Goal: Transaction & Acquisition: Download file/media

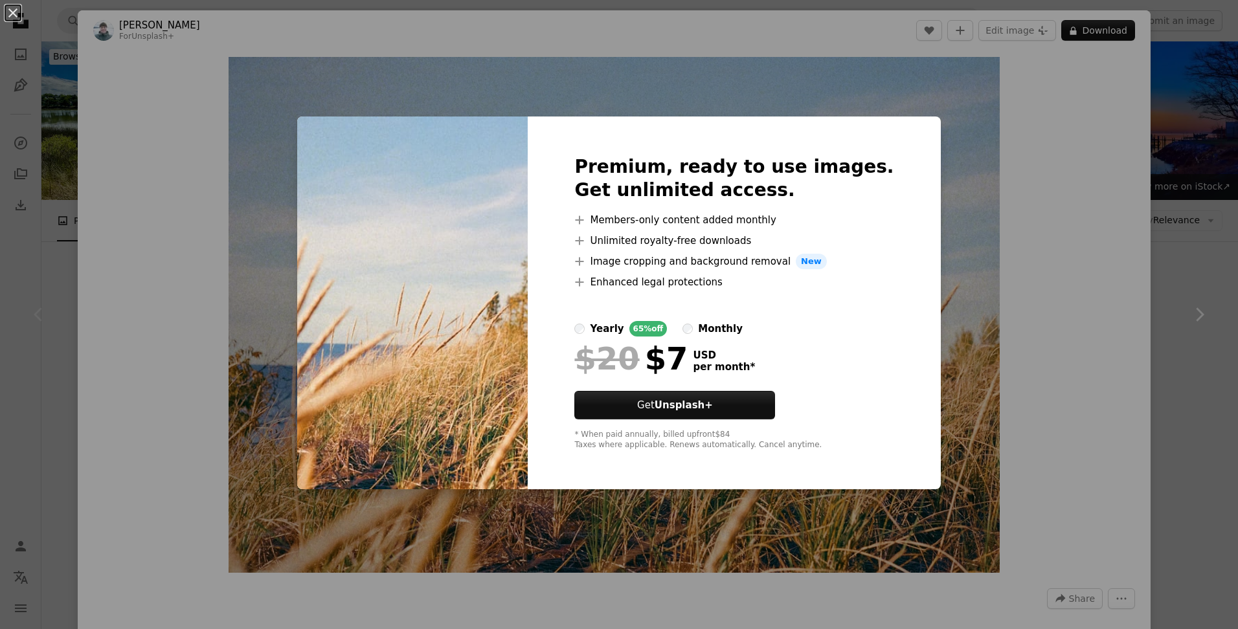
click at [907, 94] on div "An X shape Premium, ready to use images. Get unlimited access. A plus sign Memb…" at bounding box center [619, 314] width 1238 height 629
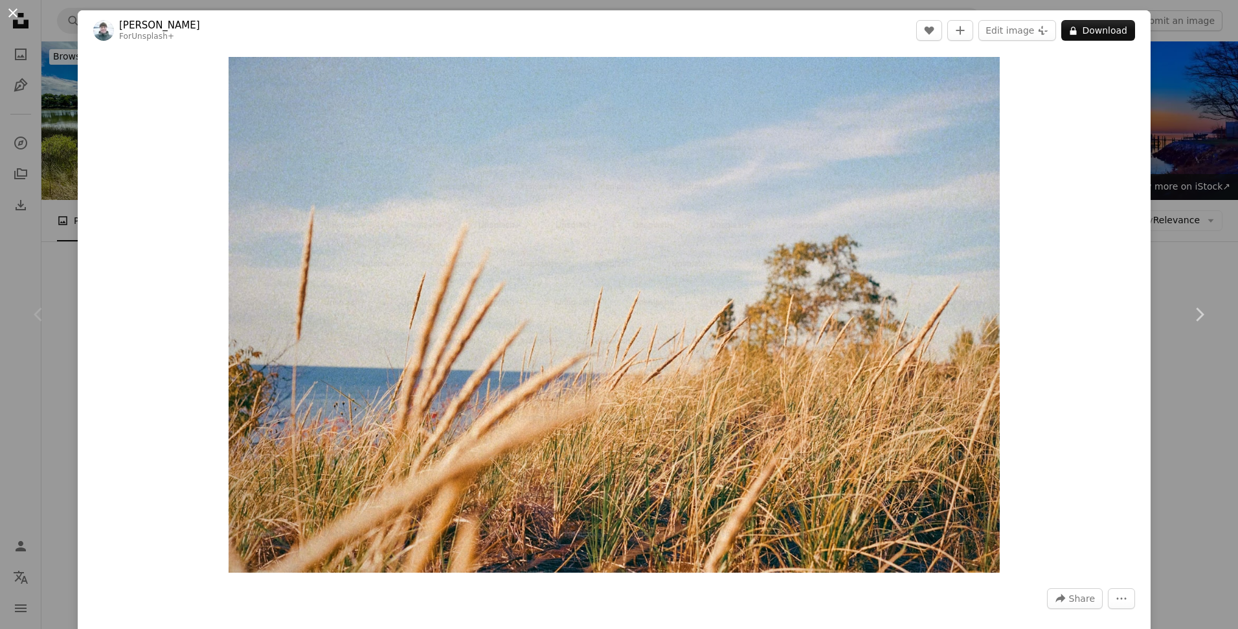
click at [9, 17] on button "An X shape" at bounding box center [13, 13] width 16 height 16
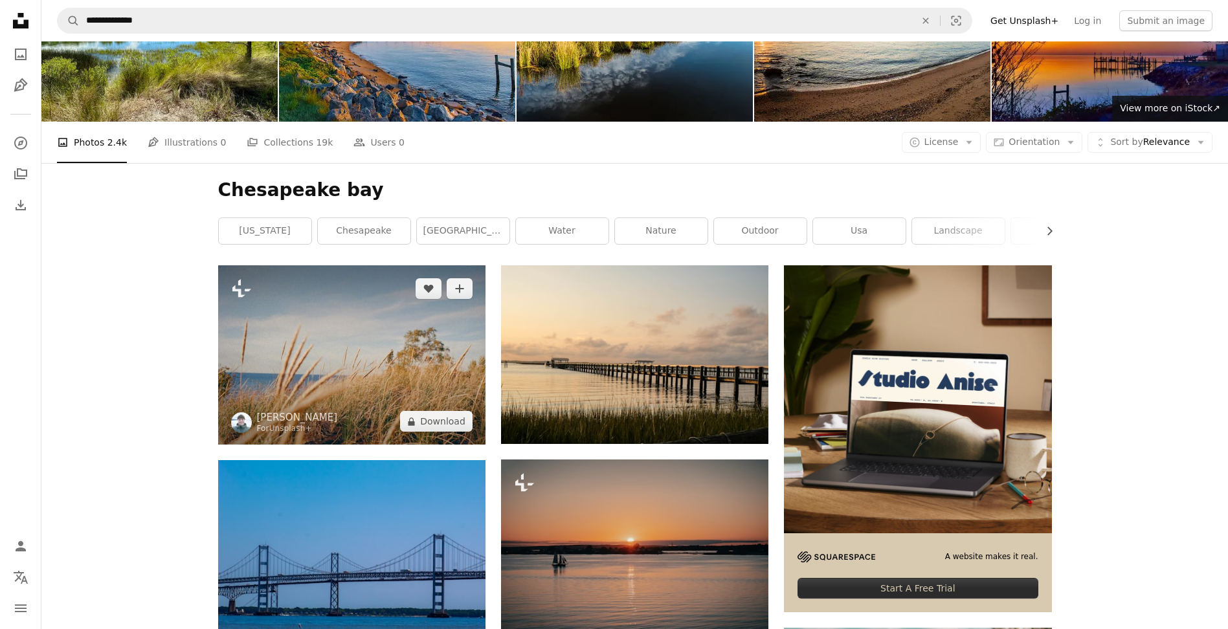
scroll to position [65, 0]
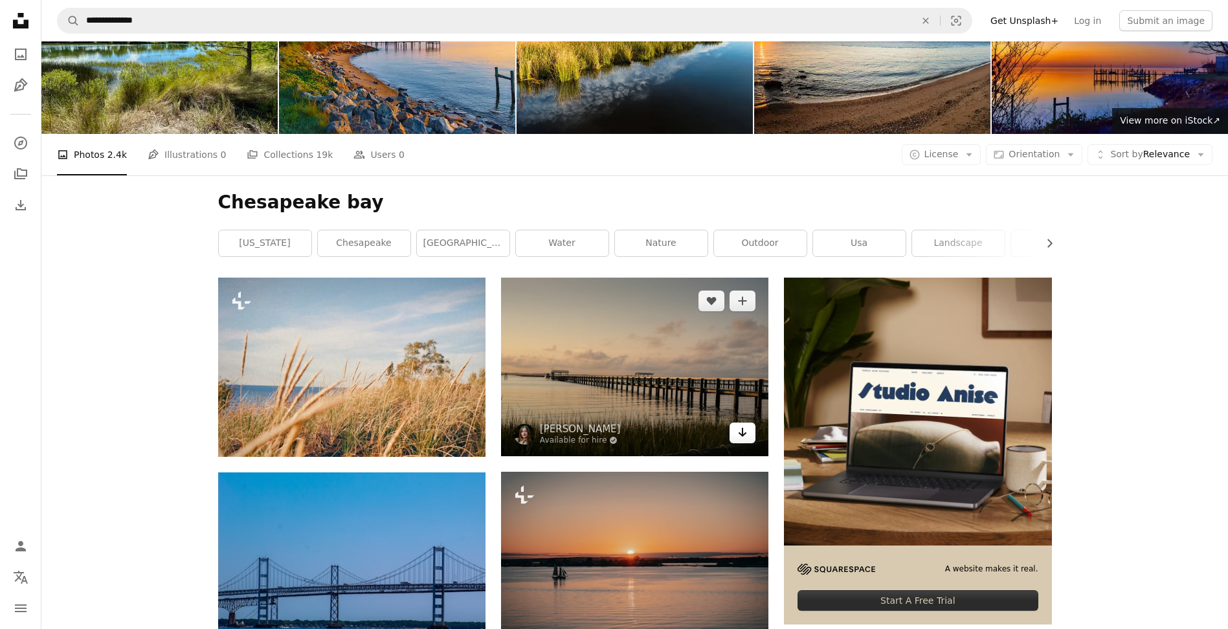
click at [743, 437] on icon "Arrow pointing down" at bounding box center [743, 433] width 10 height 16
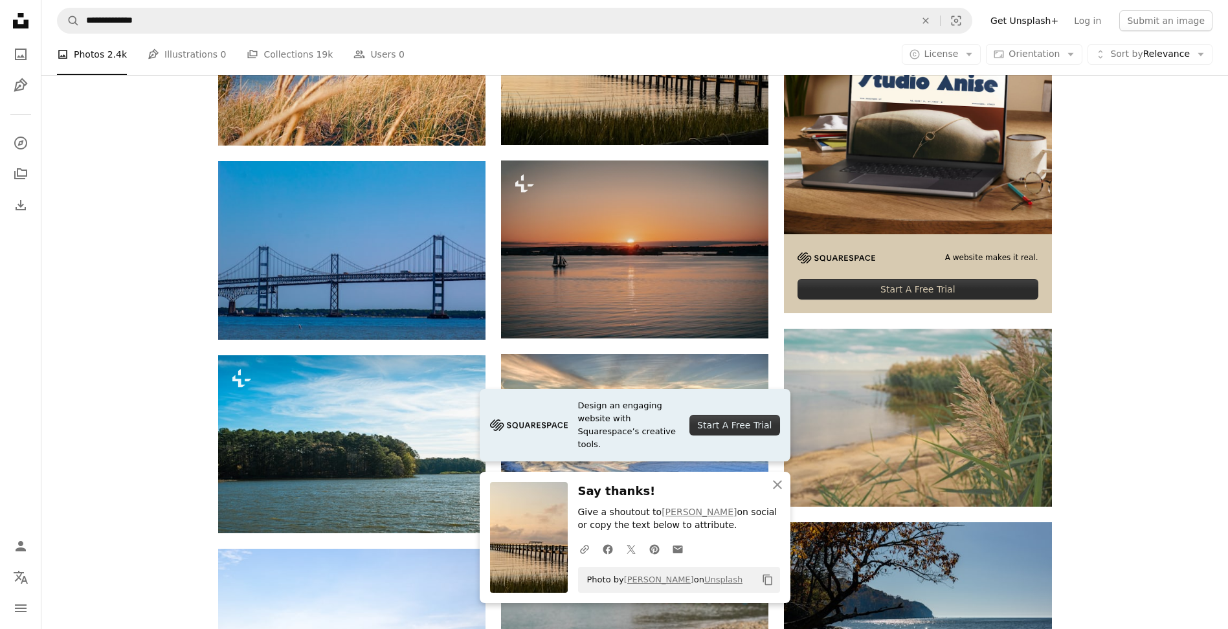
scroll to position [389, 0]
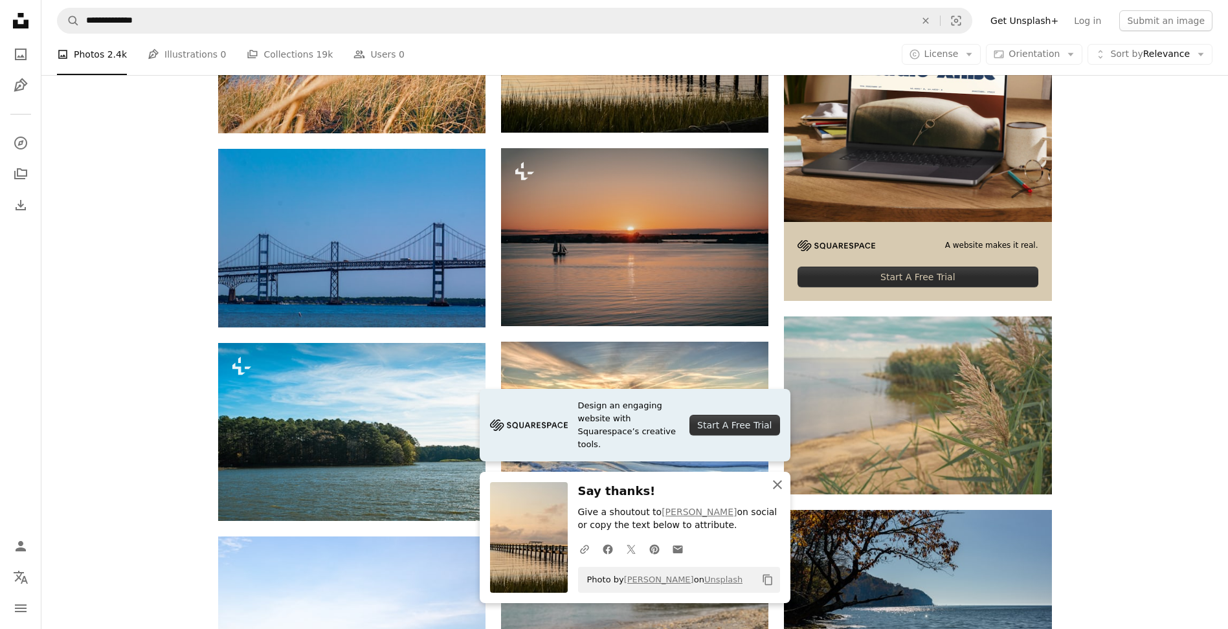
drag, startPoint x: 779, startPoint y: 482, endPoint x: 785, endPoint y: 473, distance: 11.1
click at [779, 482] on icon "button" at bounding box center [777, 484] width 9 height 9
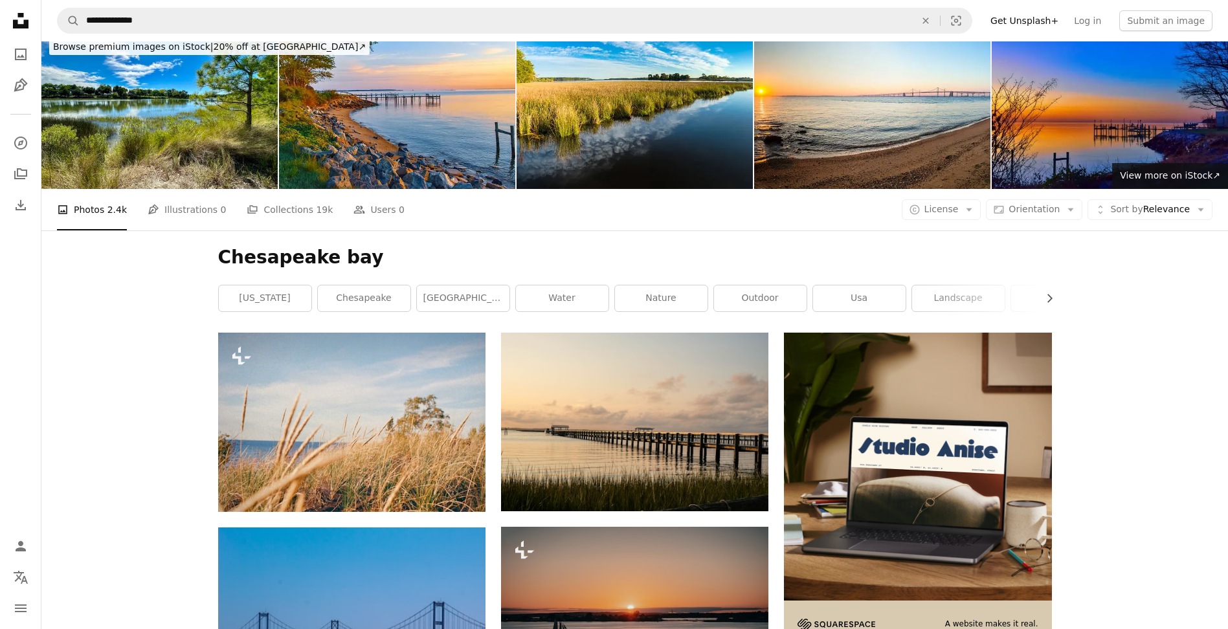
scroll to position [0, 0]
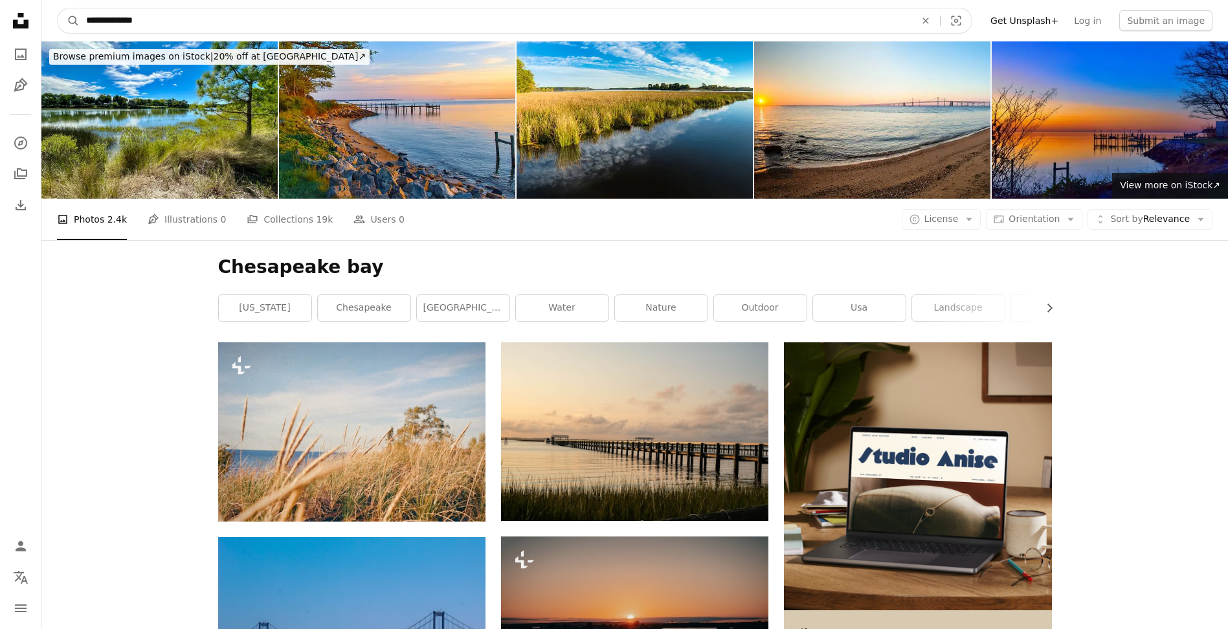
drag, startPoint x: 163, startPoint y: 25, endPoint x: 6, endPoint y: 27, distance: 156.7
type input "*****"
click button "A magnifying glass" at bounding box center [69, 20] width 22 height 25
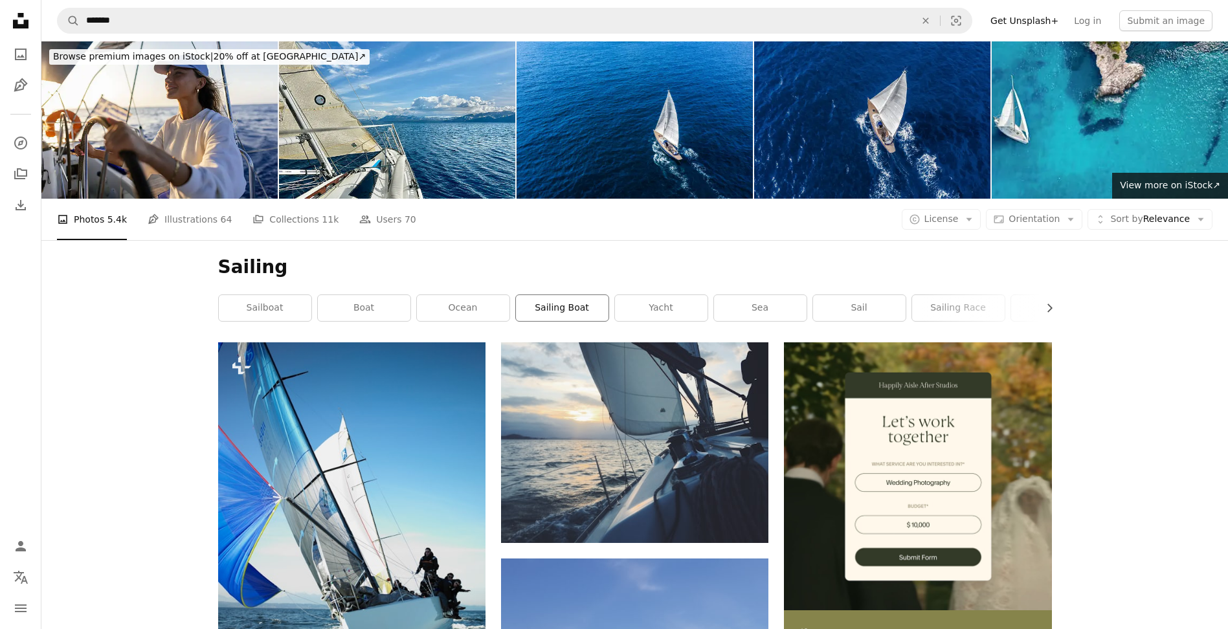
click at [588, 302] on link "sailing boat" at bounding box center [562, 308] width 93 height 26
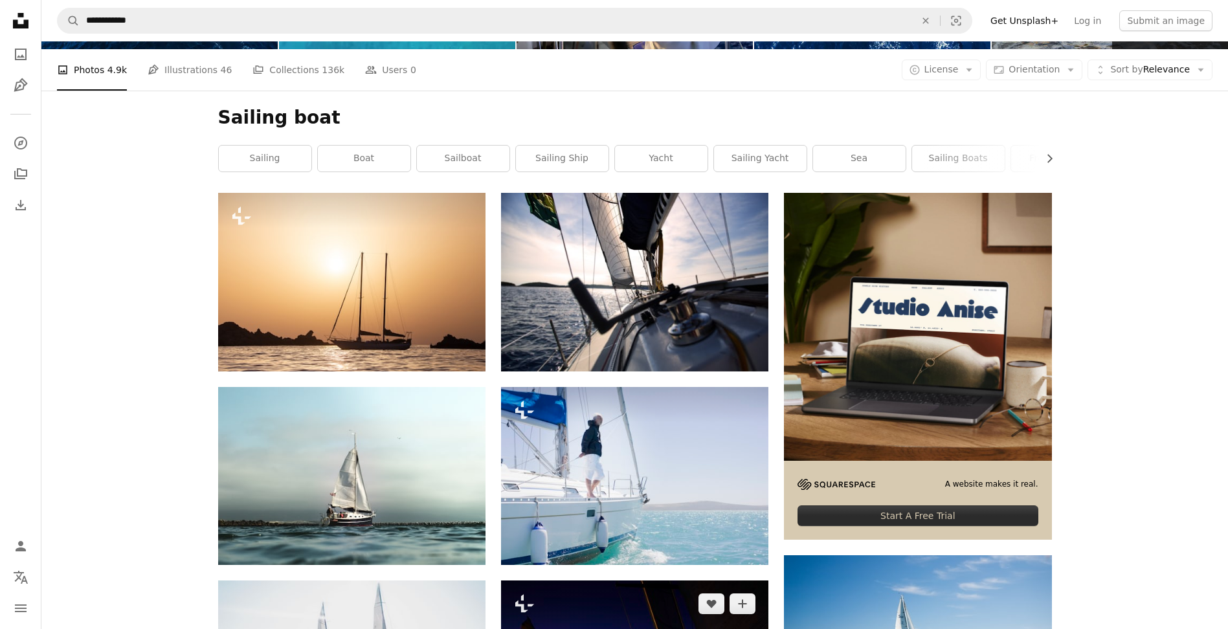
scroll to position [65, 0]
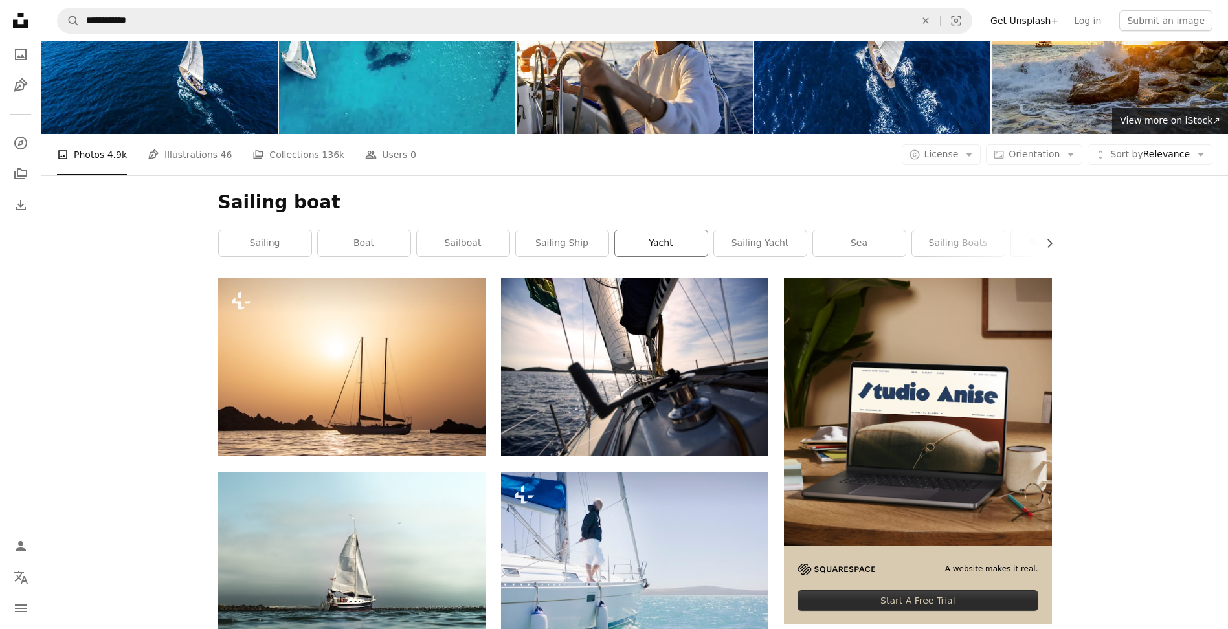
click at [661, 236] on link "yacht" at bounding box center [661, 244] width 93 height 26
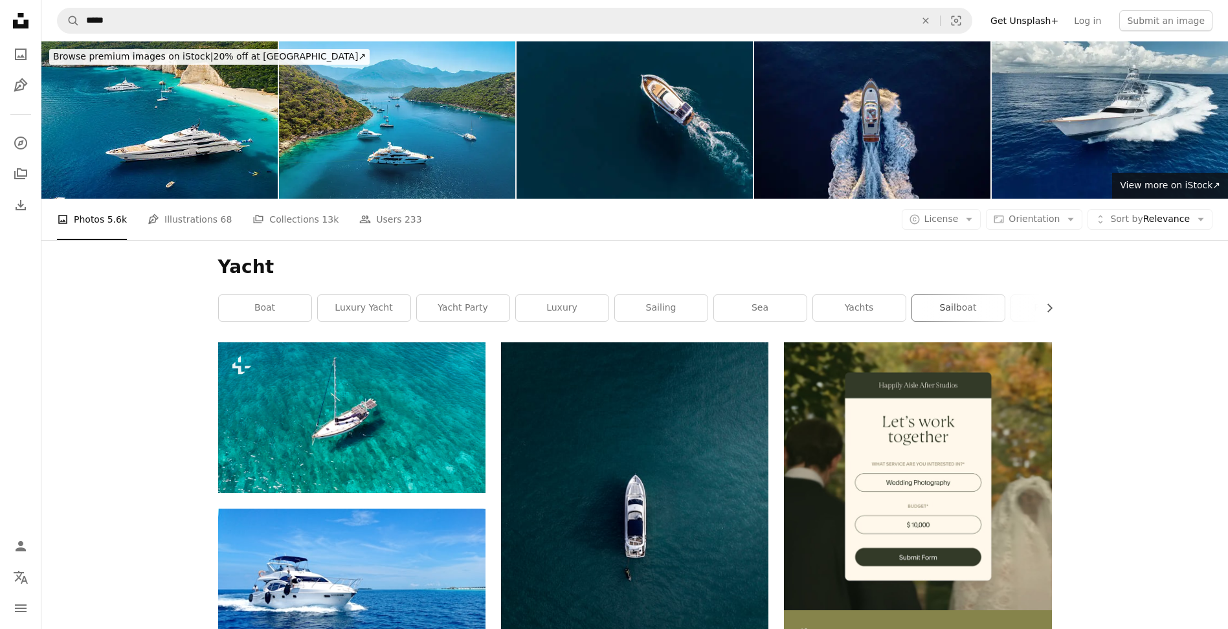
click at [964, 313] on link "sailboat" at bounding box center [958, 308] width 93 height 26
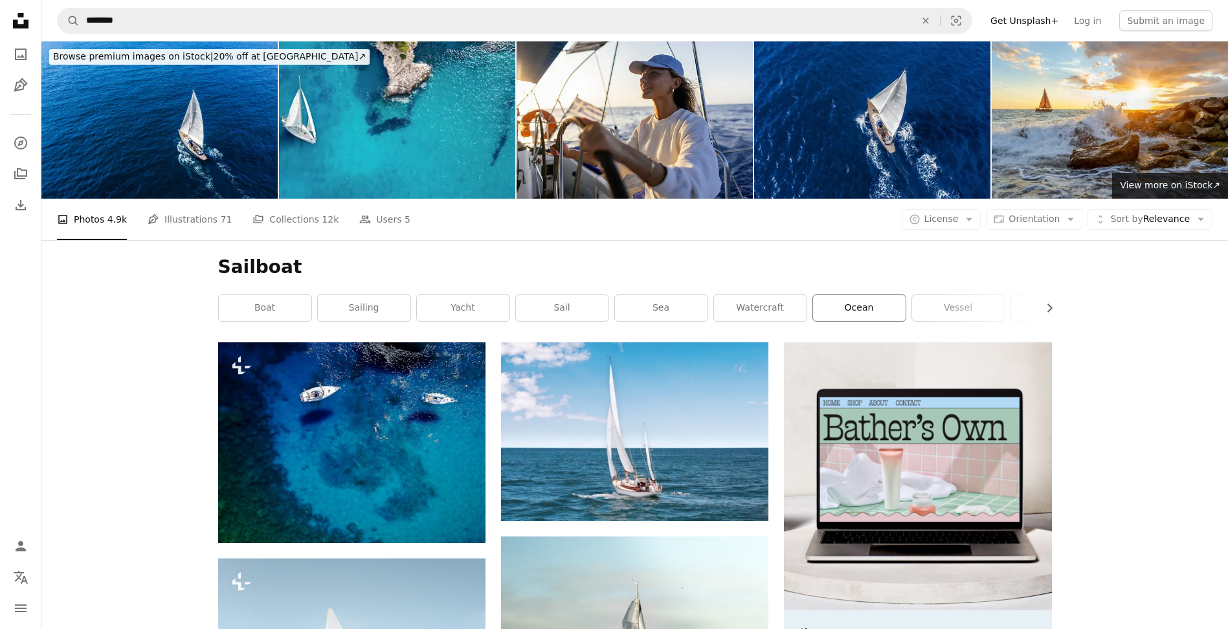
click at [853, 314] on link "ocean" at bounding box center [859, 308] width 93 height 26
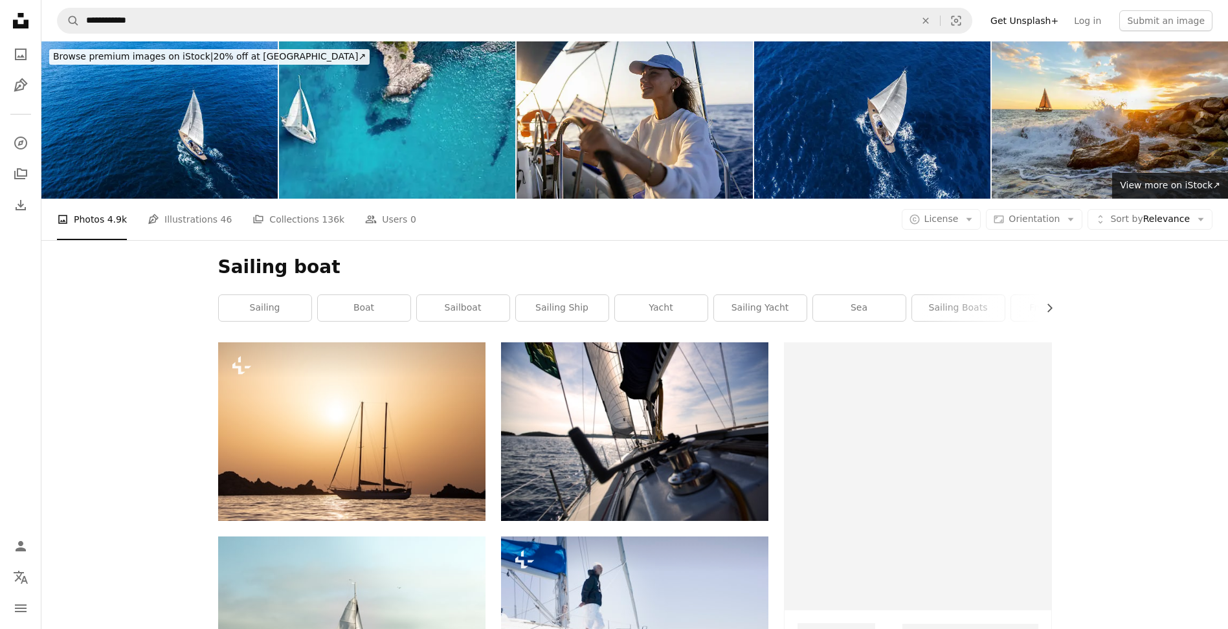
scroll to position [65, 0]
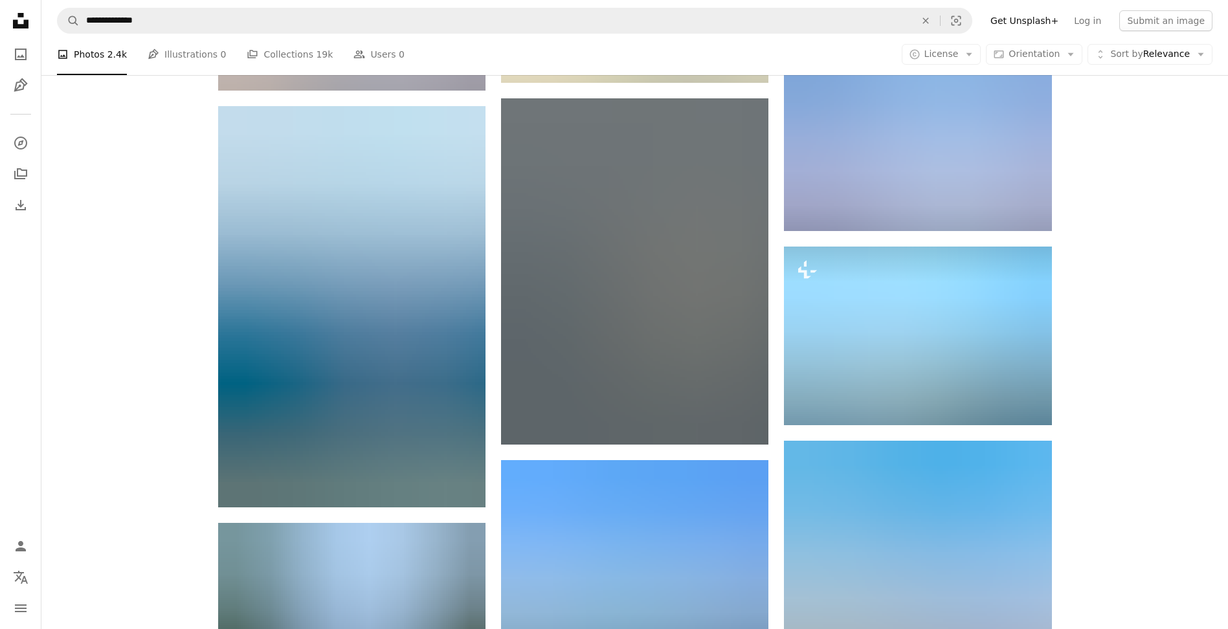
scroll to position [18520, 0]
